Goal: Task Accomplishment & Management: Use online tool/utility

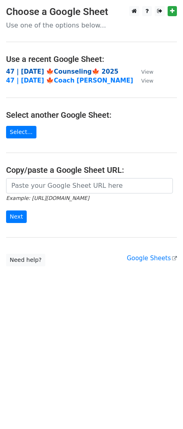
click at [60, 71] on strong "47 | [DATE] 🍁Counseling🍁 2025" at bounding box center [62, 71] width 113 height 7
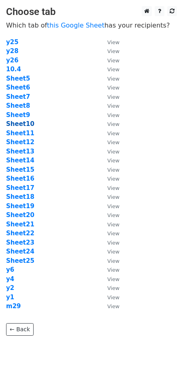
click at [19, 126] on strong "Sheet10" at bounding box center [20, 123] width 28 height 7
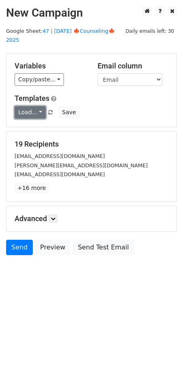
click at [25, 106] on link "Load..." at bounding box center [30, 112] width 31 height 13
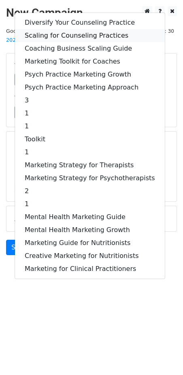
click at [61, 29] on link "Scaling for Counseling Practices" at bounding box center [90, 35] width 150 height 13
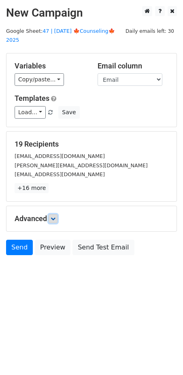
click at [54, 216] on icon at bounding box center [53, 218] width 5 height 5
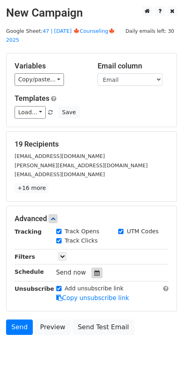
click at [92, 268] on div at bounding box center [97, 273] width 11 height 11
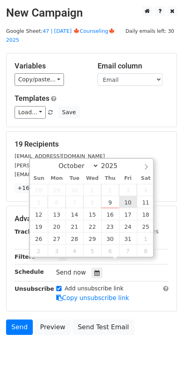
type input "2025-10-10 12:00"
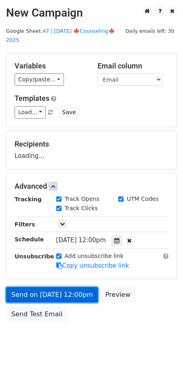
click at [80, 287] on link "Send on Oct 10 at 12:00pm" at bounding box center [52, 294] width 92 height 15
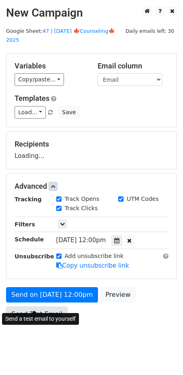
click at [41, 307] on link "Send Test Email" at bounding box center [37, 314] width 62 height 15
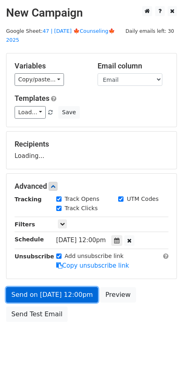
click at [26, 287] on link "Send on Oct 10 at 12:00pm" at bounding box center [52, 294] width 92 height 15
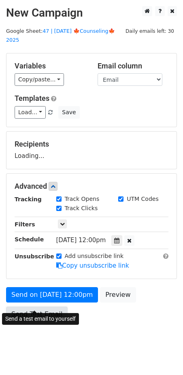
click at [25, 307] on link "Send Test Email" at bounding box center [37, 314] width 62 height 15
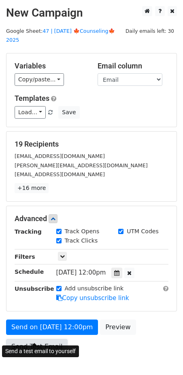
click at [36, 339] on link "Send Test Email" at bounding box center [37, 346] width 62 height 15
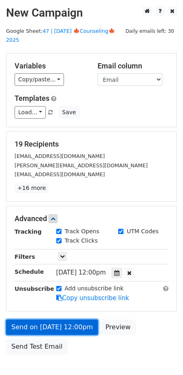
click at [47, 320] on link "Send on Oct 10 at 12:00pm" at bounding box center [52, 327] width 92 height 15
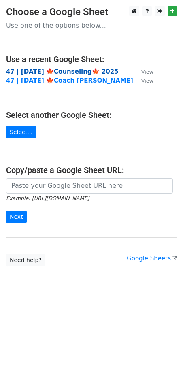
click at [51, 70] on strong "47 | [DATE] 🍁Counseling🍁 2025" at bounding box center [62, 71] width 113 height 7
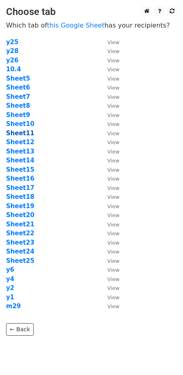
click at [17, 131] on strong "Sheet11" at bounding box center [20, 133] width 28 height 7
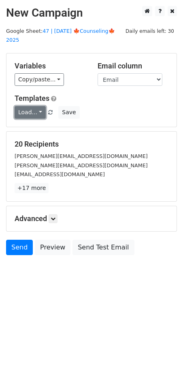
click at [34, 106] on link "Load..." at bounding box center [30, 112] width 31 height 13
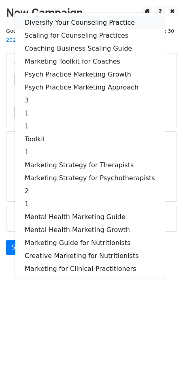
click at [62, 19] on link "Diversify Your Counseling Practice" at bounding box center [90, 22] width 150 height 13
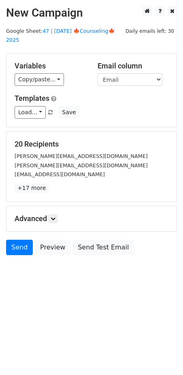
click at [56, 214] on div "Advanced Tracking Track Opens UTM Codes Track Clicks Filters Only include sprea…" at bounding box center [91, 218] width 170 height 25
drag, startPoint x: 55, startPoint y: 209, endPoint x: 70, endPoint y: 230, distance: 25.7
click at [55, 216] on icon at bounding box center [53, 218] width 5 height 5
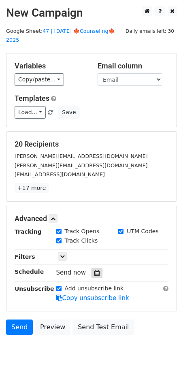
click at [92, 268] on div at bounding box center [97, 273] width 11 height 11
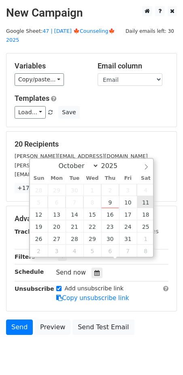
type input "[DATE] 12:00"
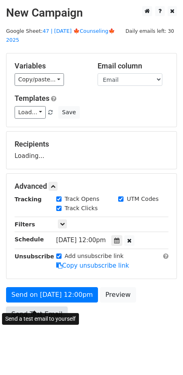
click at [59, 307] on link "Send Test Email" at bounding box center [37, 314] width 62 height 15
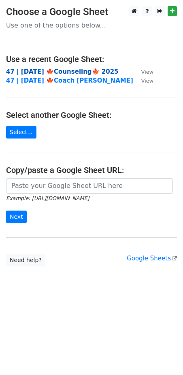
click at [37, 71] on strong "47 | [DATE] 🍁Counseling🍁 2025" at bounding box center [62, 71] width 113 height 7
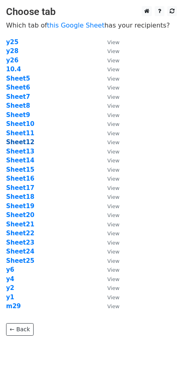
click at [24, 142] on strong "Sheet12" at bounding box center [20, 142] width 28 height 7
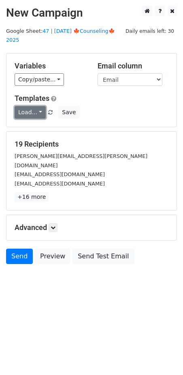
click at [30, 106] on link "Load..." at bounding box center [30, 112] width 31 height 13
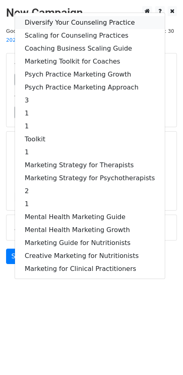
click at [58, 16] on link "Diversify Your Counseling Practice" at bounding box center [90, 22] width 150 height 13
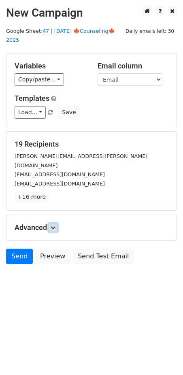
click at [56, 223] on link at bounding box center [53, 227] width 9 height 9
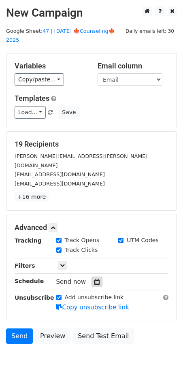
click at [94, 277] on div "Send now" at bounding box center [103, 282] width 95 height 11
click at [94, 279] on icon at bounding box center [96, 282] width 5 height 6
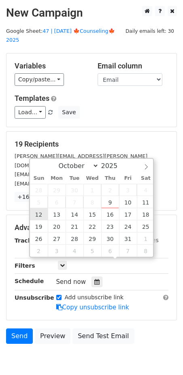
type input "2025-10-12 12:00"
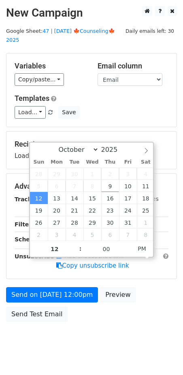
click at [41, 294] on div "Send on Oct 12 at 12:00pm Preview Send Test Email" at bounding box center [91, 306] width 183 height 39
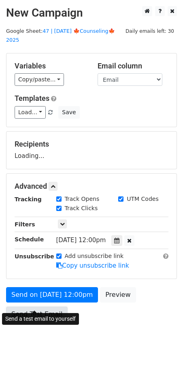
click at [41, 309] on link "Send Test Email" at bounding box center [37, 314] width 62 height 15
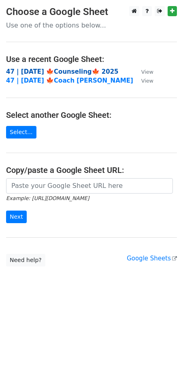
click at [60, 72] on strong "47 | OCT 4 🍁Counseling🍁 2025" at bounding box center [62, 71] width 113 height 7
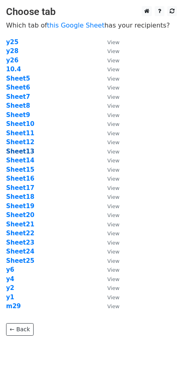
click at [27, 153] on strong "Sheet13" at bounding box center [20, 151] width 28 height 7
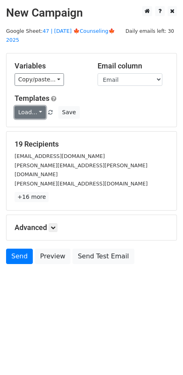
click at [32, 106] on link "Load..." at bounding box center [30, 112] width 31 height 13
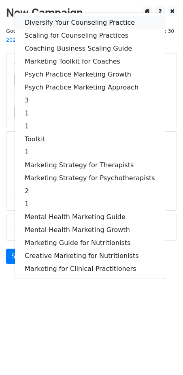
click at [62, 18] on link "Diversify Your Counseling Practice" at bounding box center [90, 22] width 150 height 13
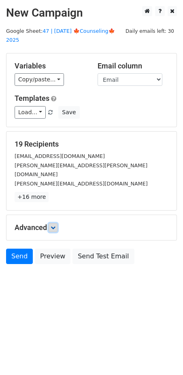
click at [55, 225] on icon at bounding box center [53, 227] width 5 height 5
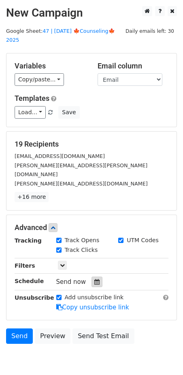
click at [95, 279] on icon at bounding box center [96, 282] width 5 height 6
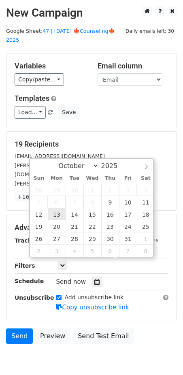
type input "2025-10-13 12:00"
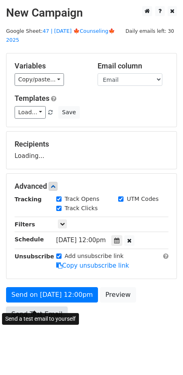
click at [52, 307] on link "Send Test Email" at bounding box center [37, 314] width 62 height 15
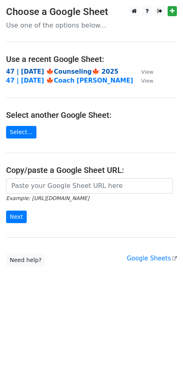
click at [62, 71] on strong "47 | [DATE] 🍁Counseling🍁 2025" at bounding box center [62, 71] width 113 height 7
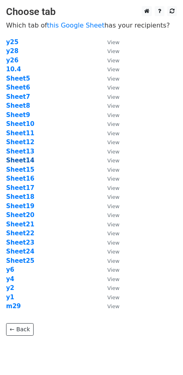
click at [23, 162] on strong "Sheet14" at bounding box center [20, 160] width 28 height 7
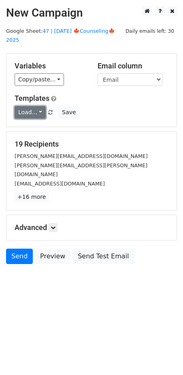
click at [31, 106] on link "Load..." at bounding box center [30, 112] width 31 height 13
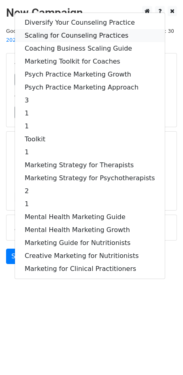
click at [84, 29] on link "Scaling for Counseling Practices" at bounding box center [90, 35] width 150 height 13
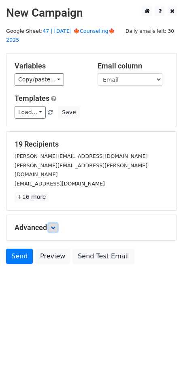
click at [51, 223] on link at bounding box center [53, 227] width 9 height 9
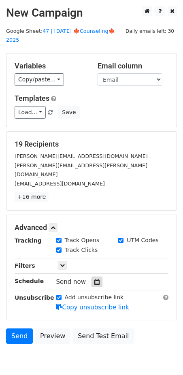
click at [94, 279] on icon at bounding box center [96, 282] width 5 height 6
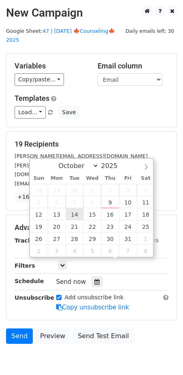
type input "2025-10-14 12:00"
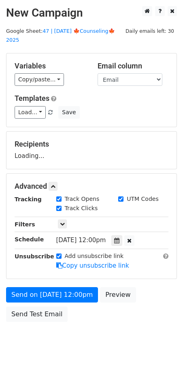
click at [35, 316] on body "New Campaign Daily emails left: 30 Google Sheet: 47 | OCT 4 🍁Counseling🍁 2025 V…" at bounding box center [91, 182] width 183 height 352
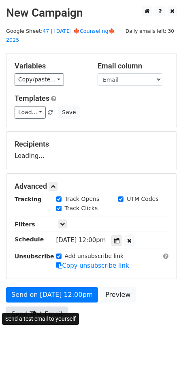
click at [35, 309] on link "Send Test Email" at bounding box center [37, 314] width 62 height 15
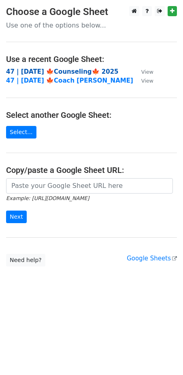
click at [60, 70] on strong "47 | [DATE] 🍁Counseling🍁 2025" at bounding box center [62, 71] width 113 height 7
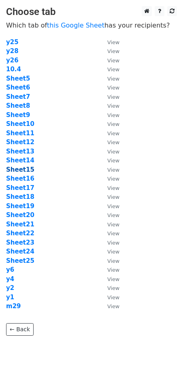
click at [23, 171] on strong "Sheet15" at bounding box center [20, 169] width 28 height 7
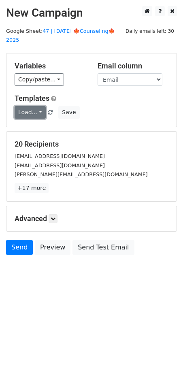
click at [19, 106] on link "Load..." at bounding box center [30, 112] width 31 height 13
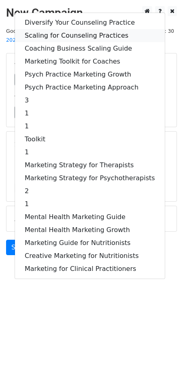
click at [82, 29] on link "Scaling for Counseling Practices" at bounding box center [90, 35] width 150 height 13
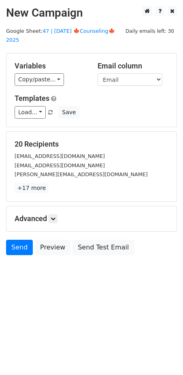
click at [56, 206] on div "Advanced Tracking Track Opens UTM Codes Track Clicks Filters Only include sprea…" at bounding box center [91, 218] width 170 height 25
click at [54, 216] on icon at bounding box center [53, 218] width 5 height 5
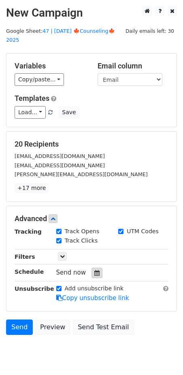
click at [94, 270] on icon at bounding box center [96, 273] width 5 height 6
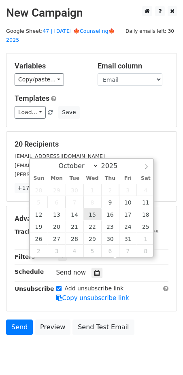
type input "2025-10-15 12:00"
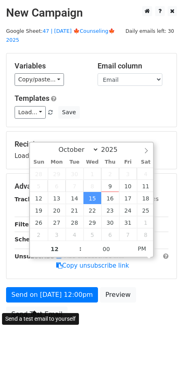
click at [53, 311] on div "Send on Oct 15 at 12:00pm Preview Send Test Email" at bounding box center [91, 306] width 183 height 39
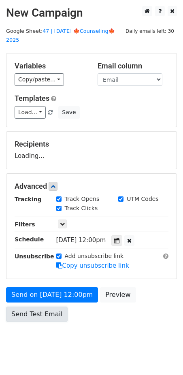
click at [41, 307] on link "Send Test Email" at bounding box center [37, 314] width 62 height 15
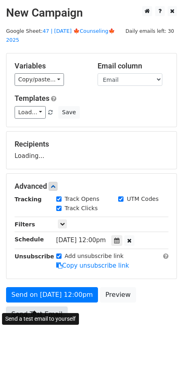
click at [48, 307] on link "Send Test Email" at bounding box center [37, 314] width 62 height 15
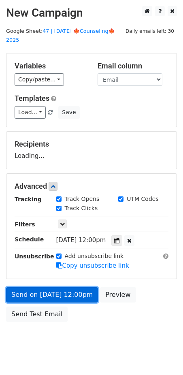
click at [54, 287] on link "Send on Oct 15 at 12:00pm" at bounding box center [52, 294] width 92 height 15
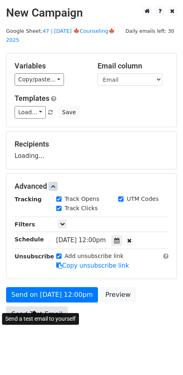
click at [38, 307] on link "Send Test Email" at bounding box center [37, 314] width 62 height 15
click at [24, 307] on link "Send Test Email" at bounding box center [37, 314] width 62 height 15
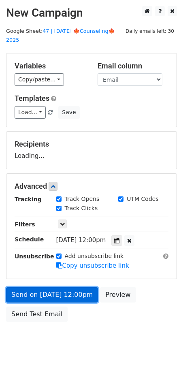
click at [32, 287] on link "Send on Oct 15 at 12:00pm" at bounding box center [52, 294] width 92 height 15
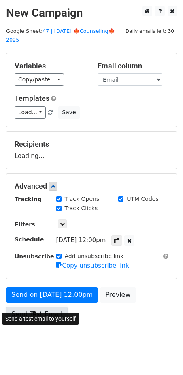
click at [29, 307] on link "Send Test Email" at bounding box center [37, 314] width 62 height 15
click at [22, 307] on link "Send Test Email" at bounding box center [37, 314] width 62 height 15
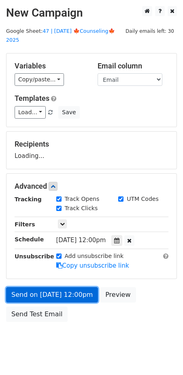
click at [25, 287] on link "Send on Oct 15 at 12:00pm" at bounding box center [52, 294] width 92 height 15
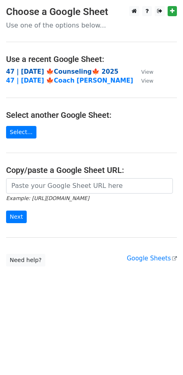
click at [62, 72] on strong "47 | [DATE] 🍁Counseling🍁 2025" at bounding box center [62, 71] width 113 height 7
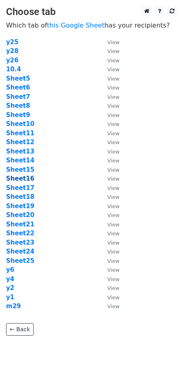
click at [25, 178] on strong "Sheet16" at bounding box center [20, 178] width 28 height 7
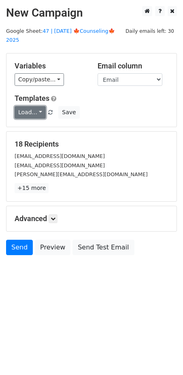
click at [32, 106] on link "Load..." at bounding box center [30, 112] width 31 height 13
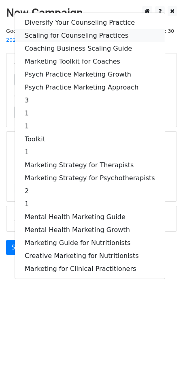
click at [74, 29] on link "Scaling for Counseling Practices" at bounding box center [90, 35] width 150 height 13
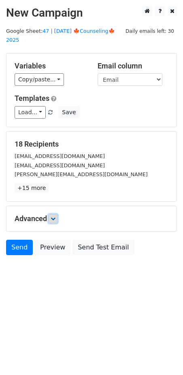
click at [55, 216] on icon at bounding box center [53, 218] width 5 height 5
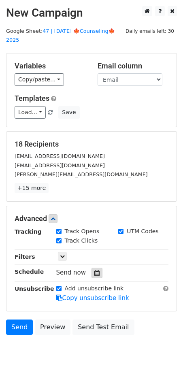
click at [94, 270] on icon at bounding box center [96, 273] width 5 height 6
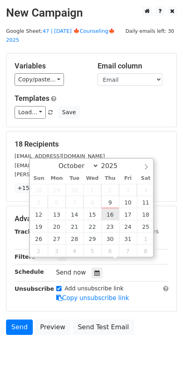
type input "[DATE] 12:00"
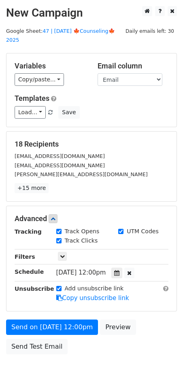
click at [46, 308] on form "Variables Copy/paste... {{Name}} {{Email}} Email column Name Email Templates Lo…" at bounding box center [91, 205] width 171 height 305
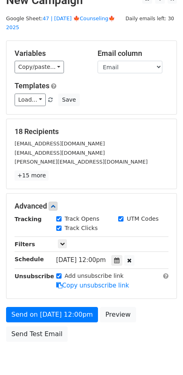
scroll to position [12, 0]
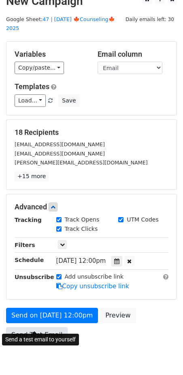
click at [46, 327] on link "Send Test Email" at bounding box center [37, 334] width 62 height 15
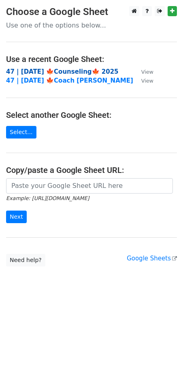
click at [41, 73] on strong "47 | [DATE] 🍁Counseling🍁 2025" at bounding box center [62, 71] width 113 height 7
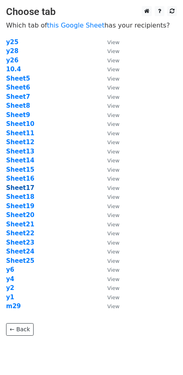
click at [28, 188] on strong "Sheet17" at bounding box center [20, 187] width 28 height 7
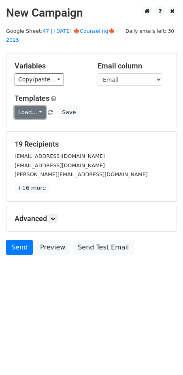
click at [34, 106] on link "Load..." at bounding box center [30, 112] width 31 height 13
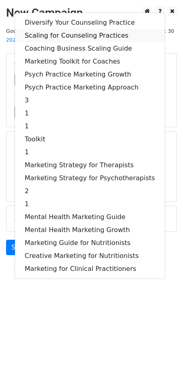
click at [70, 29] on link "Scaling for Counseling Practices" at bounding box center [90, 35] width 150 height 13
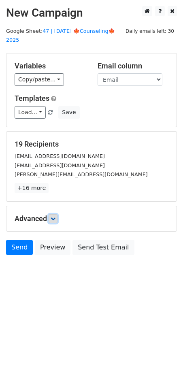
click at [55, 216] on icon at bounding box center [53, 218] width 5 height 5
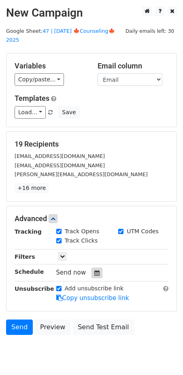
click at [95, 270] on icon at bounding box center [96, 273] width 5 height 6
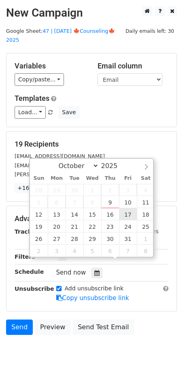
type input "2025-10-17 12:00"
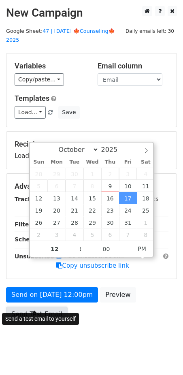
click at [54, 307] on link "Send Test Email" at bounding box center [37, 314] width 62 height 15
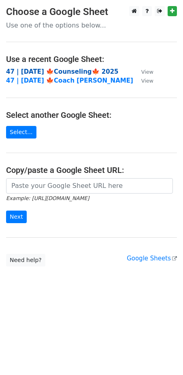
click at [50, 68] on strong "47 | [DATE] 🍁Counseling🍁 2025" at bounding box center [62, 71] width 113 height 7
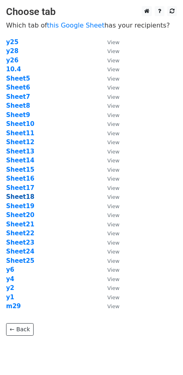
click at [28, 198] on strong "Sheet18" at bounding box center [20, 196] width 28 height 7
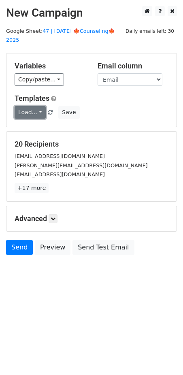
click at [30, 106] on link "Load..." at bounding box center [30, 112] width 31 height 13
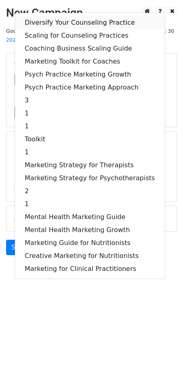
click at [57, 16] on link "Diversify Your Counseling Practice" at bounding box center [90, 22] width 150 height 13
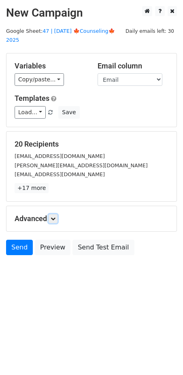
drag, startPoint x: 55, startPoint y: 207, endPoint x: 58, endPoint y: 214, distance: 7.7
click at [55, 216] on icon at bounding box center [53, 218] width 5 height 5
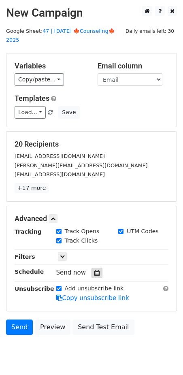
click at [92, 268] on div at bounding box center [97, 273] width 11 height 11
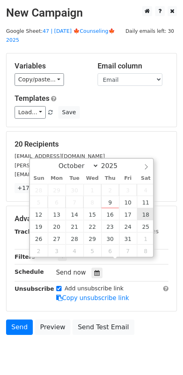
type input "[DATE] 12:00"
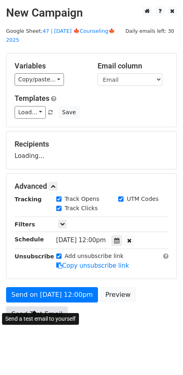
click at [50, 308] on link "Send Test Email" at bounding box center [37, 314] width 62 height 15
click at [45, 307] on link "Send Test Email" at bounding box center [37, 314] width 62 height 15
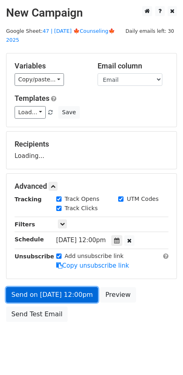
click at [60, 287] on link "Send on Oct 18 at 12:00pm" at bounding box center [52, 294] width 92 height 15
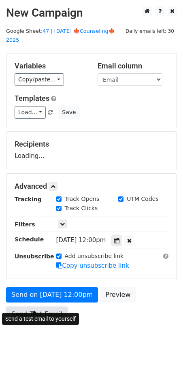
click at [47, 307] on link "Send Test Email" at bounding box center [37, 314] width 62 height 15
click at [41, 307] on link "Send Test Email" at bounding box center [37, 314] width 62 height 15
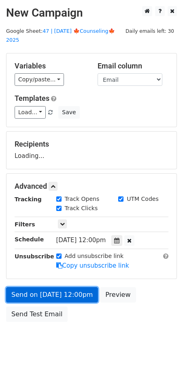
click at [59, 287] on link "Send on Oct 18 at 12:00pm" at bounding box center [52, 294] width 92 height 15
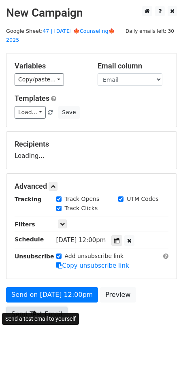
click at [49, 307] on link "Send Test Email" at bounding box center [37, 314] width 62 height 15
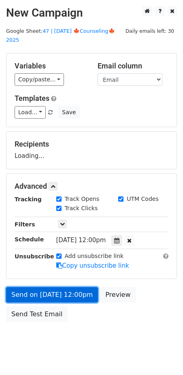
click at [59, 287] on link "Send on Oct 18 at 12:00pm" at bounding box center [52, 294] width 92 height 15
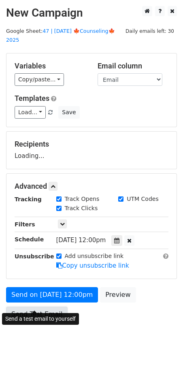
click at [48, 307] on link "Send Test Email" at bounding box center [37, 314] width 62 height 15
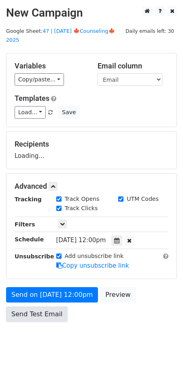
click at [50, 307] on link "Send Test Email" at bounding box center [37, 314] width 62 height 15
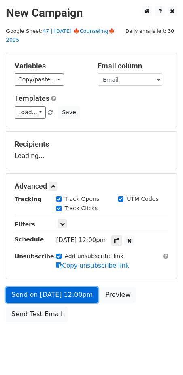
click at [62, 287] on link "Send on Oct 18 at 12:00pm" at bounding box center [52, 294] width 92 height 15
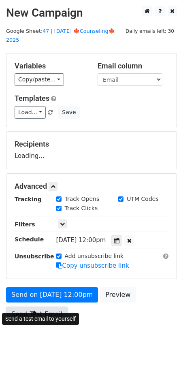
click at [50, 307] on link "Send Test Email" at bounding box center [37, 314] width 62 height 15
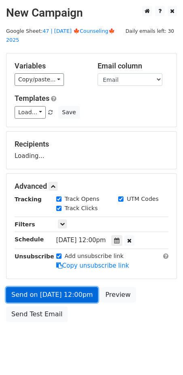
click at [64, 287] on link "Send on Oct 18 at 12:00pm" at bounding box center [52, 294] width 92 height 15
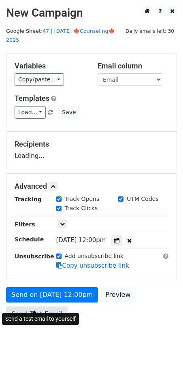
click at [48, 307] on link "Send Test Email" at bounding box center [37, 314] width 62 height 15
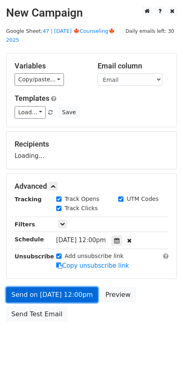
click at [65, 287] on link "Send on Oct 18 at 12:00pm" at bounding box center [52, 294] width 92 height 15
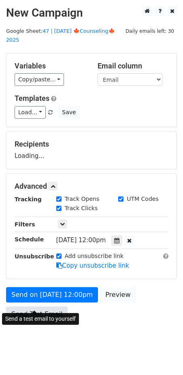
click at [54, 307] on link "Send Test Email" at bounding box center [37, 314] width 62 height 15
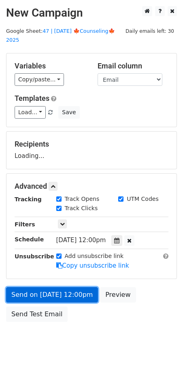
click at [67, 287] on link "Send on Oct 18 at 12:00pm" at bounding box center [52, 294] width 92 height 15
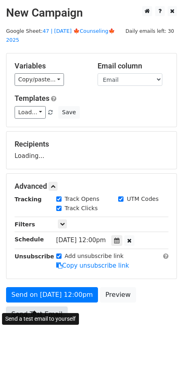
click at [51, 307] on link "Send Test Email" at bounding box center [37, 314] width 62 height 15
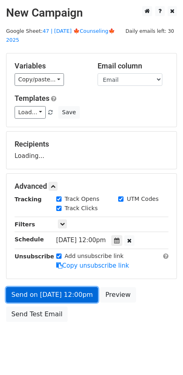
click at [63, 287] on link "Send on Oct 18 at 12:00pm" at bounding box center [52, 294] width 92 height 15
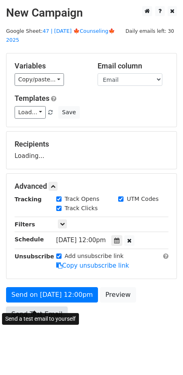
click at [50, 307] on link "Send Test Email" at bounding box center [37, 314] width 62 height 15
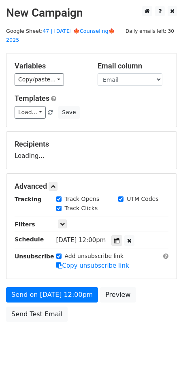
click at [50, 332] on body "New Campaign Daily emails left: 30 Google Sheet: 47 | OCT 4 🍁Counseling🍁 2025 V…" at bounding box center [91, 182] width 183 height 352
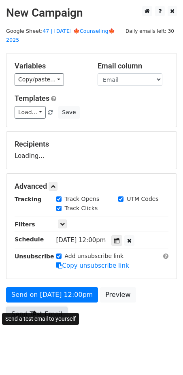
click at [48, 307] on link "Send Test Email" at bounding box center [37, 314] width 62 height 15
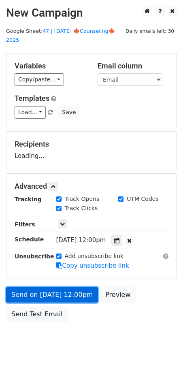
click at [65, 287] on link "Send on Oct 18 at 12:00pm" at bounding box center [52, 294] width 92 height 15
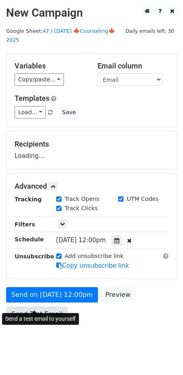
click at [49, 307] on link "Send Test Email" at bounding box center [37, 314] width 62 height 15
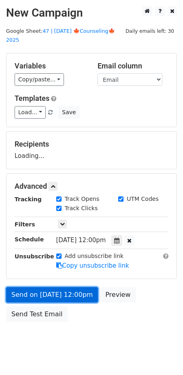
click at [68, 287] on link "Send on Oct 18 at 12:00pm" at bounding box center [52, 294] width 92 height 15
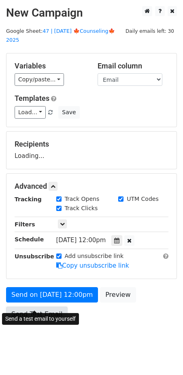
click at [47, 307] on link "Send Test Email" at bounding box center [37, 314] width 62 height 15
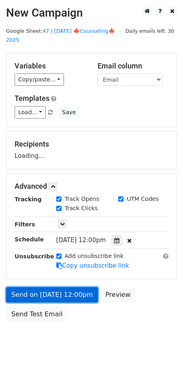
click at [32, 287] on link "Send on Oct 18 at 12:00pm" at bounding box center [52, 294] width 92 height 15
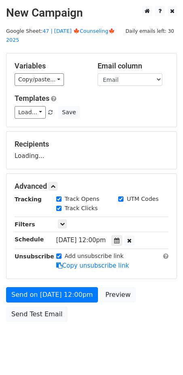
click at [26, 295] on div "Send on Oct 18 at 12:00pm Preview Send Test Email" at bounding box center [91, 306] width 183 height 39
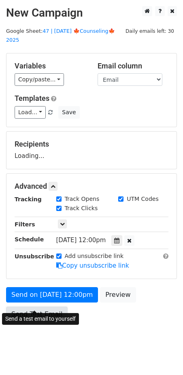
click at [26, 307] on link "Send Test Email" at bounding box center [37, 314] width 62 height 15
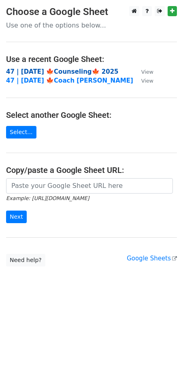
click at [52, 72] on strong "47 | [DATE] 🍁Counseling🍁 2025" at bounding box center [62, 71] width 113 height 7
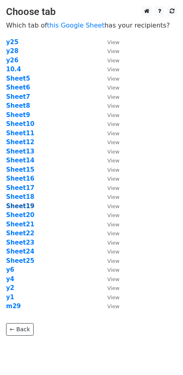
click at [25, 205] on strong "Sheet19" at bounding box center [20, 206] width 28 height 7
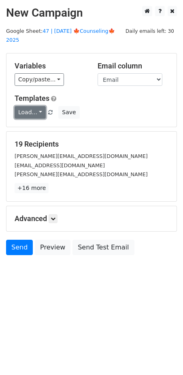
click at [26, 106] on link "Load..." at bounding box center [30, 112] width 31 height 13
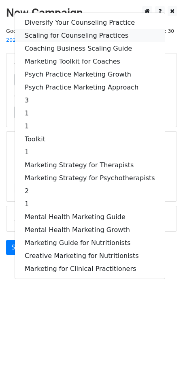
click at [62, 29] on link "Scaling for Counseling Practices" at bounding box center [90, 35] width 150 height 13
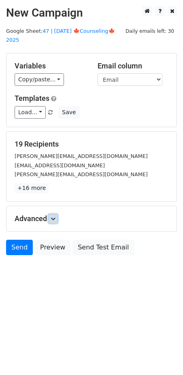
click at [55, 216] on icon at bounding box center [53, 218] width 5 height 5
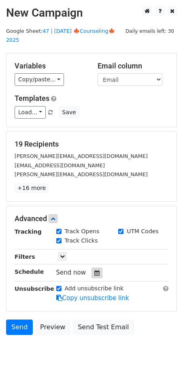
click at [94, 270] on icon at bounding box center [96, 273] width 5 height 6
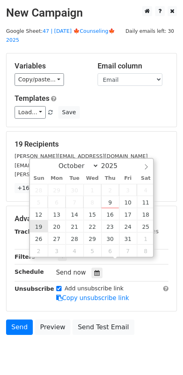
type input "2025-10-19 12:00"
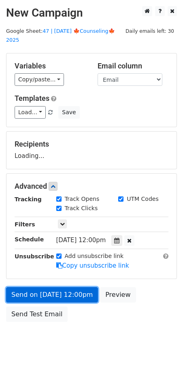
click at [42, 287] on link "Send on Oct 19 at 12:00pm" at bounding box center [52, 294] width 92 height 15
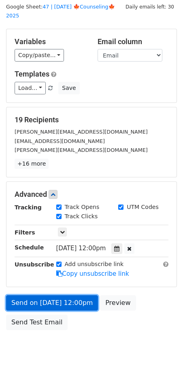
scroll to position [26, 0]
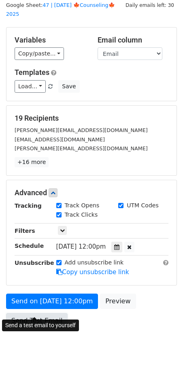
click at [34, 313] on link "Send Test Email" at bounding box center [37, 320] width 62 height 15
click at [43, 313] on link "Send Test Email" at bounding box center [37, 320] width 62 height 15
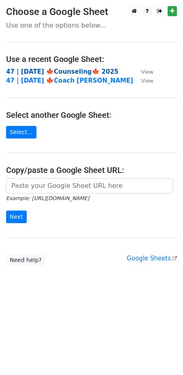
click at [53, 73] on strong "47 | [DATE] 🍁Counseling🍁 2025" at bounding box center [62, 71] width 113 height 7
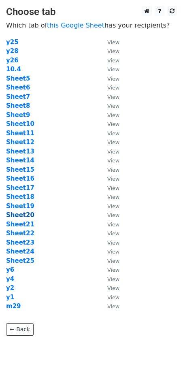
click at [22, 214] on strong "Sheet20" at bounding box center [20, 214] width 28 height 7
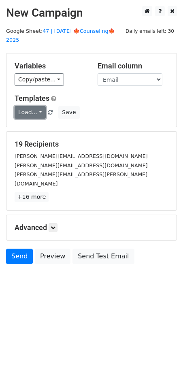
click at [35, 106] on link "Load..." at bounding box center [30, 112] width 31 height 13
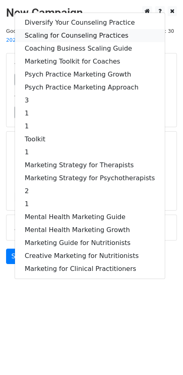
click at [82, 29] on link "Scaling for Counseling Practices" at bounding box center [90, 35] width 150 height 13
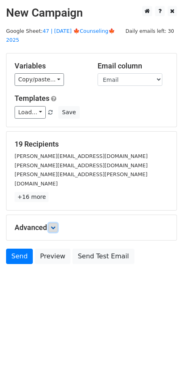
click at [54, 225] on icon at bounding box center [53, 227] width 5 height 5
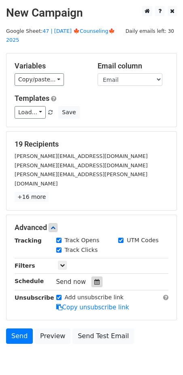
click at [94, 279] on icon at bounding box center [96, 282] width 5 height 6
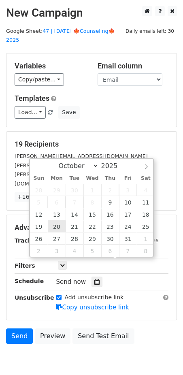
type input "2025-10-20 12:00"
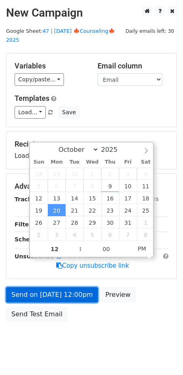
click at [56, 287] on link "Send on Oct 20 at 12:00pm" at bounding box center [52, 294] width 92 height 15
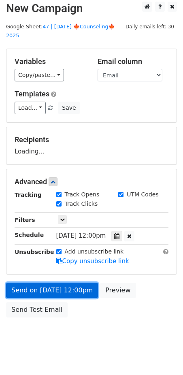
scroll to position [5, 0]
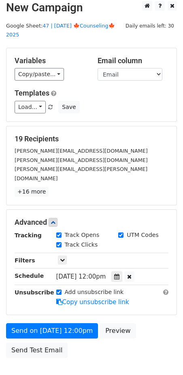
click at [36, 323] on div "Send on Oct 20 at 12:00pm Preview Send Test Email" at bounding box center [91, 342] width 183 height 39
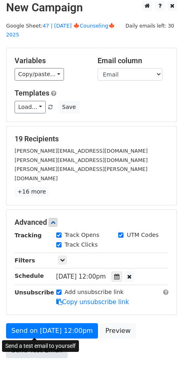
click at [31, 343] on link "Send Test Email" at bounding box center [37, 350] width 62 height 15
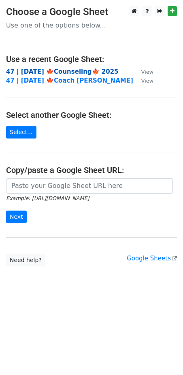
click at [50, 73] on strong "47 | [DATE] 🍁Counseling🍁 2025" at bounding box center [62, 71] width 113 height 7
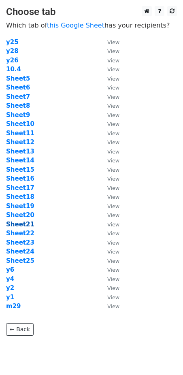
click at [22, 225] on strong "Sheet21" at bounding box center [20, 224] width 28 height 7
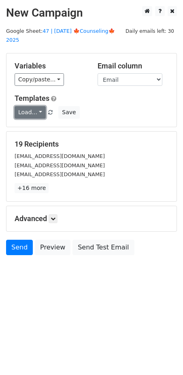
click at [28, 106] on link "Load..." at bounding box center [30, 112] width 31 height 13
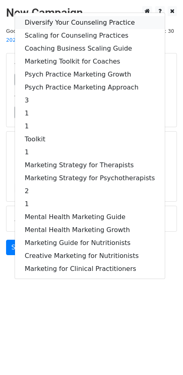
click at [64, 16] on link "Diversify Your Counseling Practice" at bounding box center [90, 22] width 150 height 13
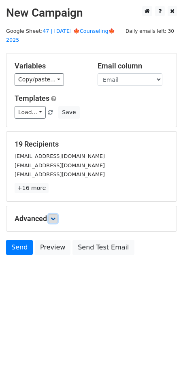
click at [54, 216] on icon at bounding box center [53, 218] width 5 height 5
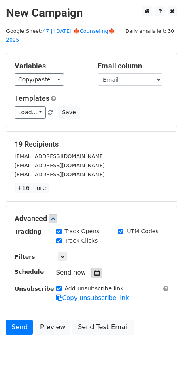
click at [94, 268] on div at bounding box center [97, 273] width 11 height 11
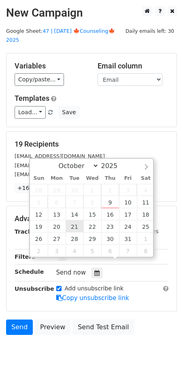
type input "2025-10-21 12:00"
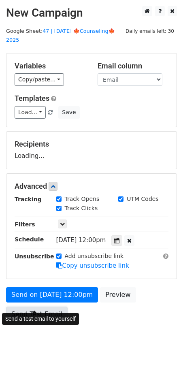
click at [46, 307] on link "Send Test Email" at bounding box center [37, 314] width 62 height 15
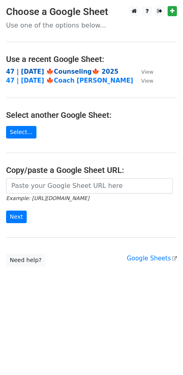
click at [73, 72] on strong "47 | [DATE] 🍁Counseling🍁 2025" at bounding box center [62, 71] width 113 height 7
